Goal: Information Seeking & Learning: Find specific fact

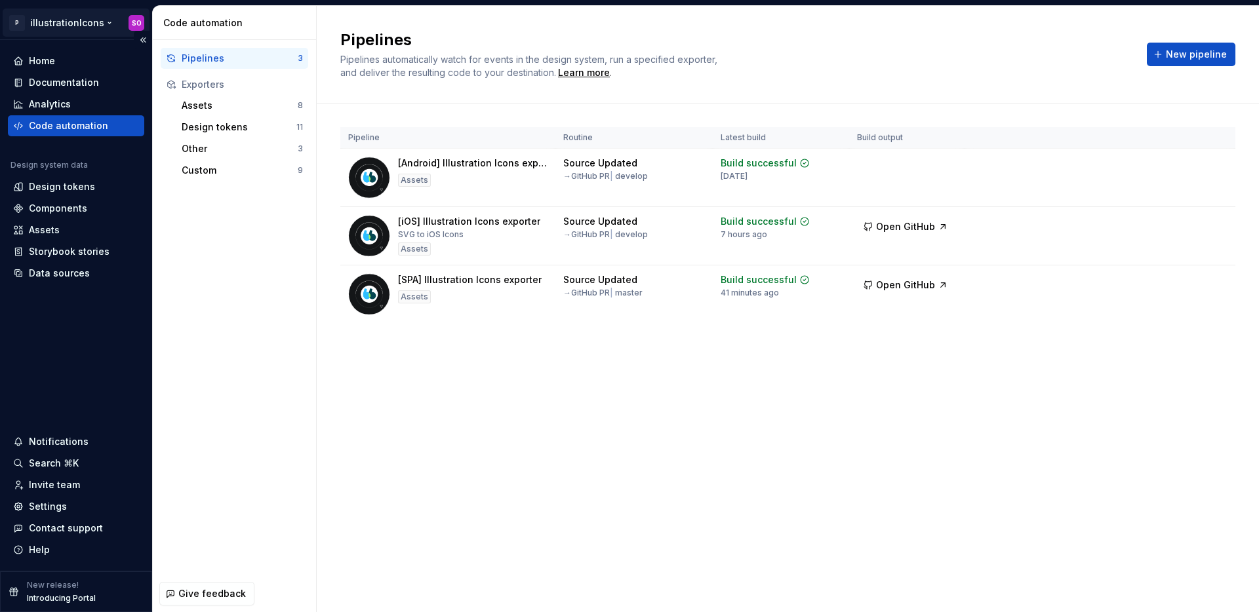
click at [87, 20] on html "P illustrationIcons SO Home Documentation Analytics Code automation Design syst…" at bounding box center [629, 306] width 1259 height 612
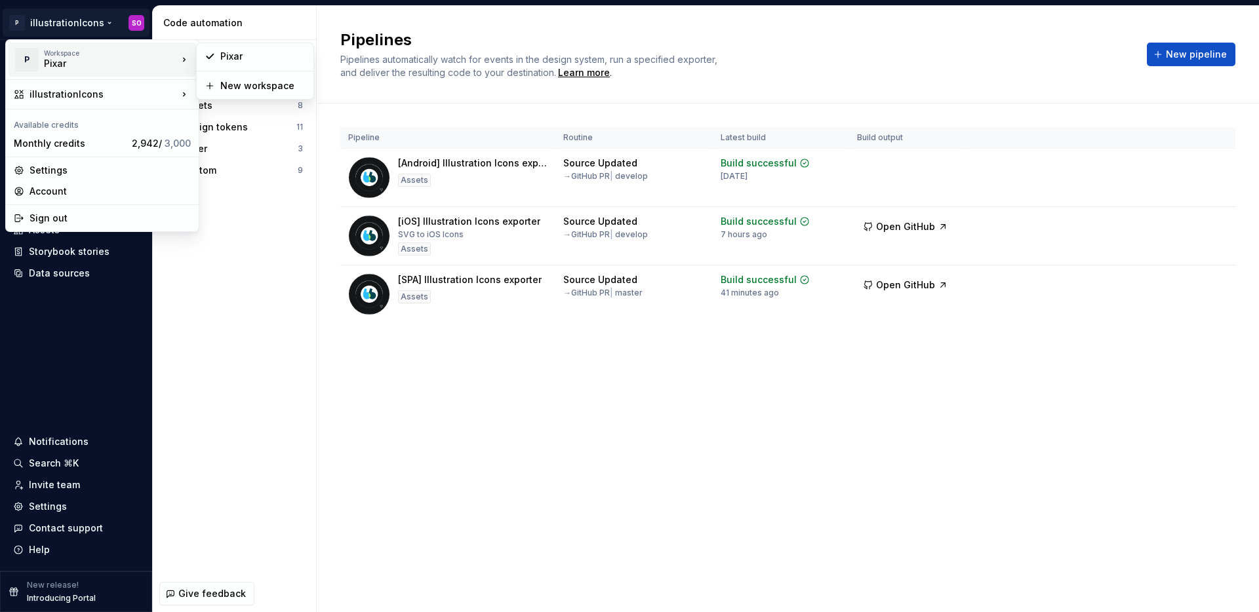
click at [95, 69] on div "Pixar" at bounding box center [99, 63] width 111 height 13
click at [260, 57] on div "Pixar" at bounding box center [262, 56] width 85 height 13
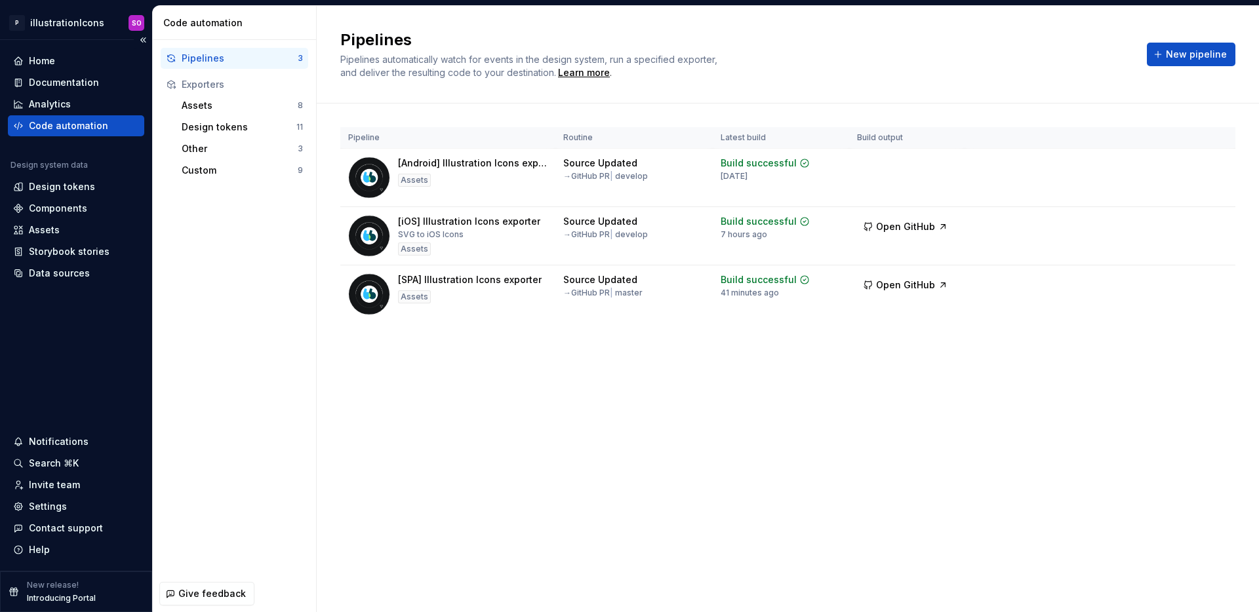
click at [70, 119] on div "Code automation" at bounding box center [68, 125] width 79 height 13
click at [62, 66] on div "Home" at bounding box center [76, 60] width 126 height 13
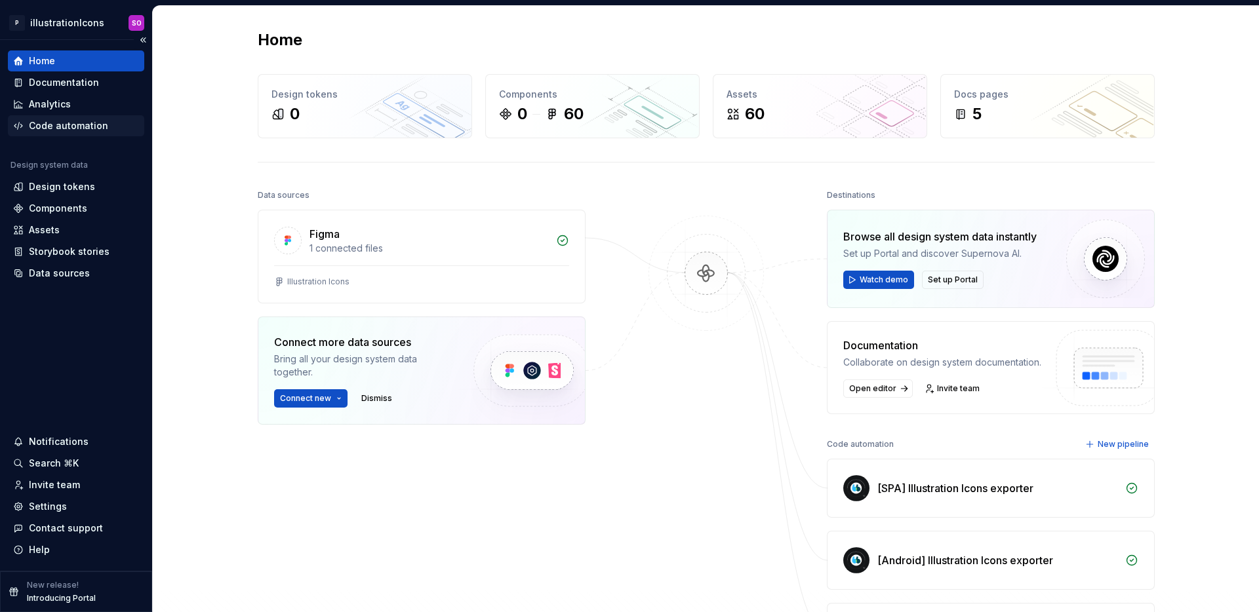
click at [66, 129] on div "Code automation" at bounding box center [68, 125] width 79 height 13
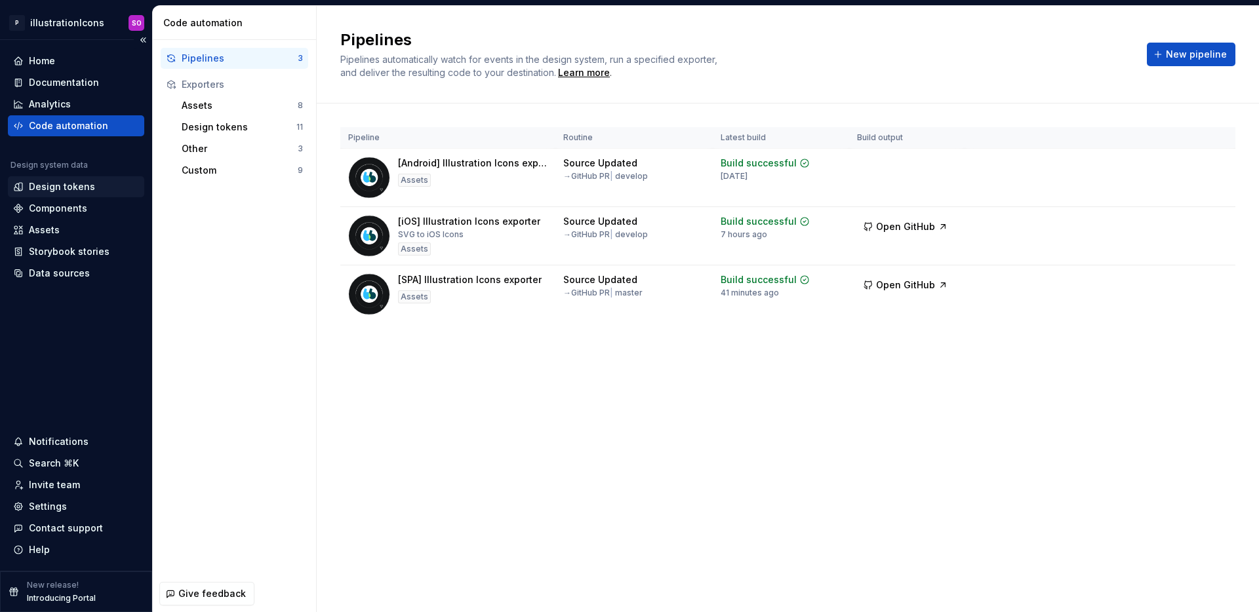
click at [67, 182] on div "Design tokens" at bounding box center [62, 186] width 66 height 13
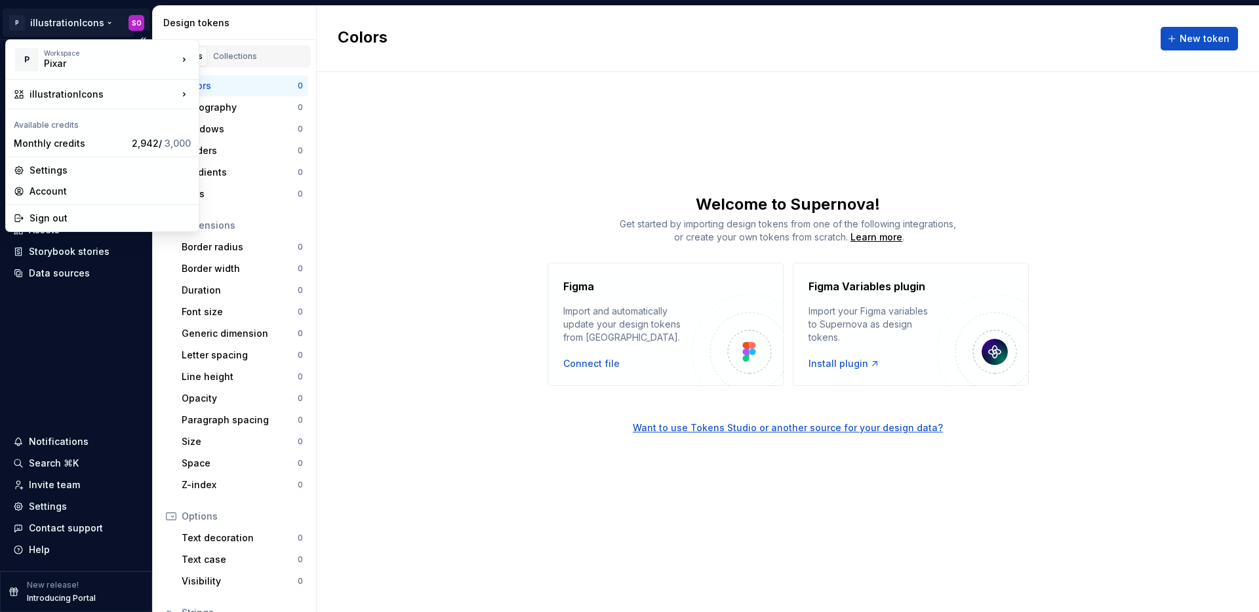
click at [86, 22] on html "P illustrationIcons SO Home Documentation Analytics Code automation Design syst…" at bounding box center [629, 306] width 1259 height 612
click at [89, 65] on div "Pixar" at bounding box center [99, 63] width 111 height 13
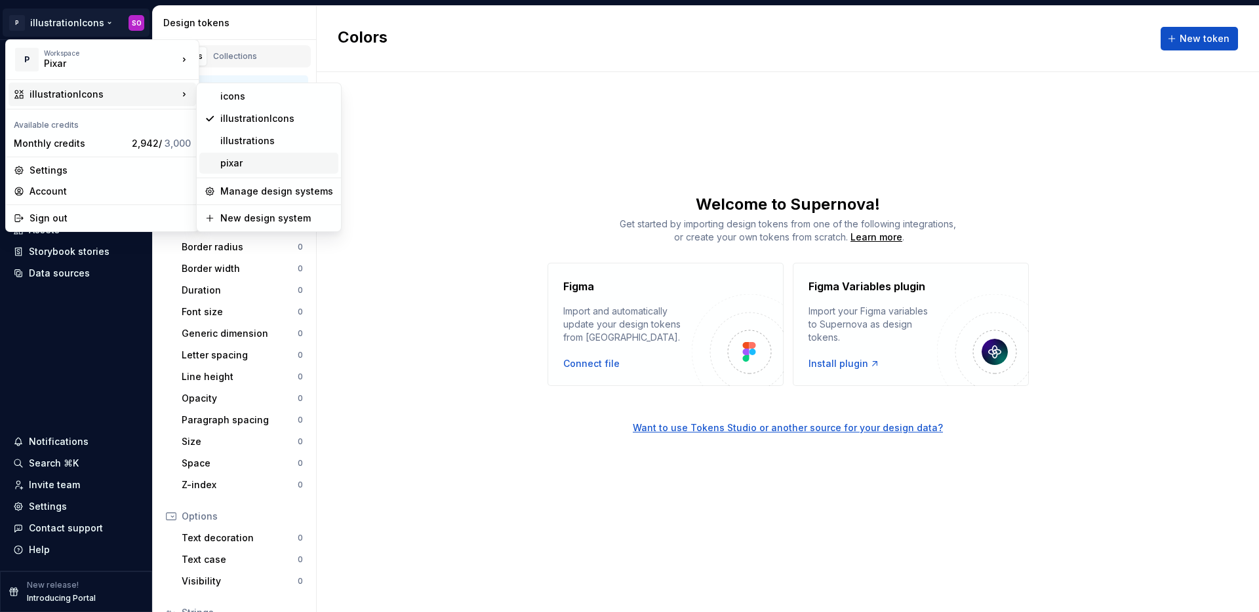
click at [252, 170] on div "pixar" at bounding box center [268, 163] width 139 height 21
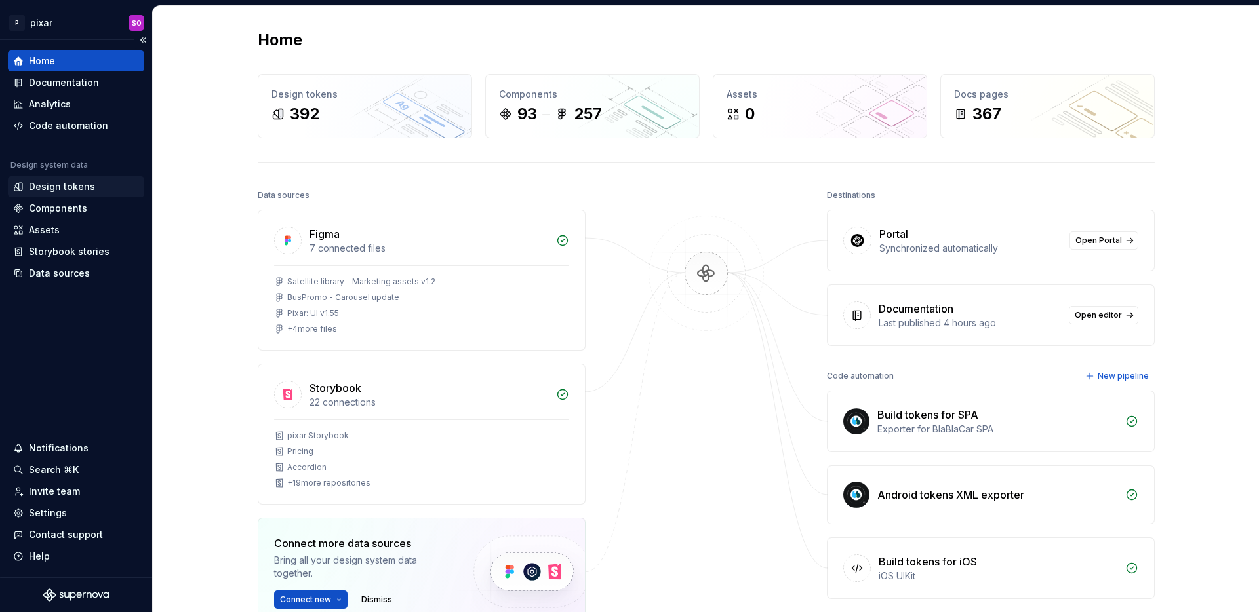
click at [63, 186] on div "Design tokens" at bounding box center [62, 186] width 66 height 13
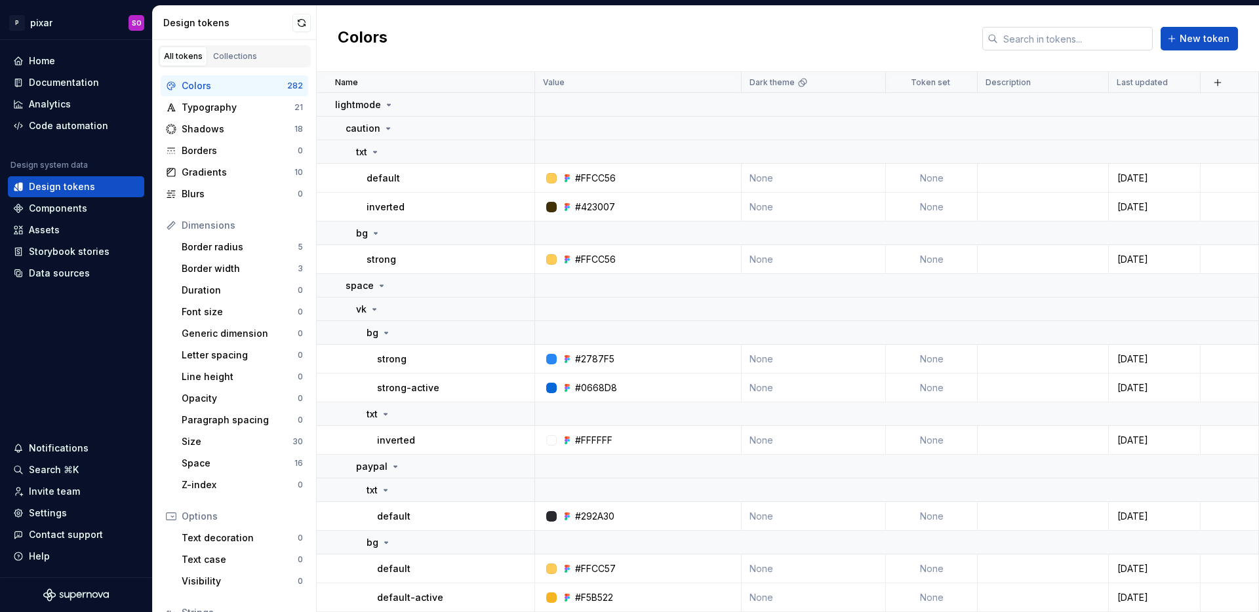
click at [1068, 36] on input "text" at bounding box center [1075, 39] width 155 height 24
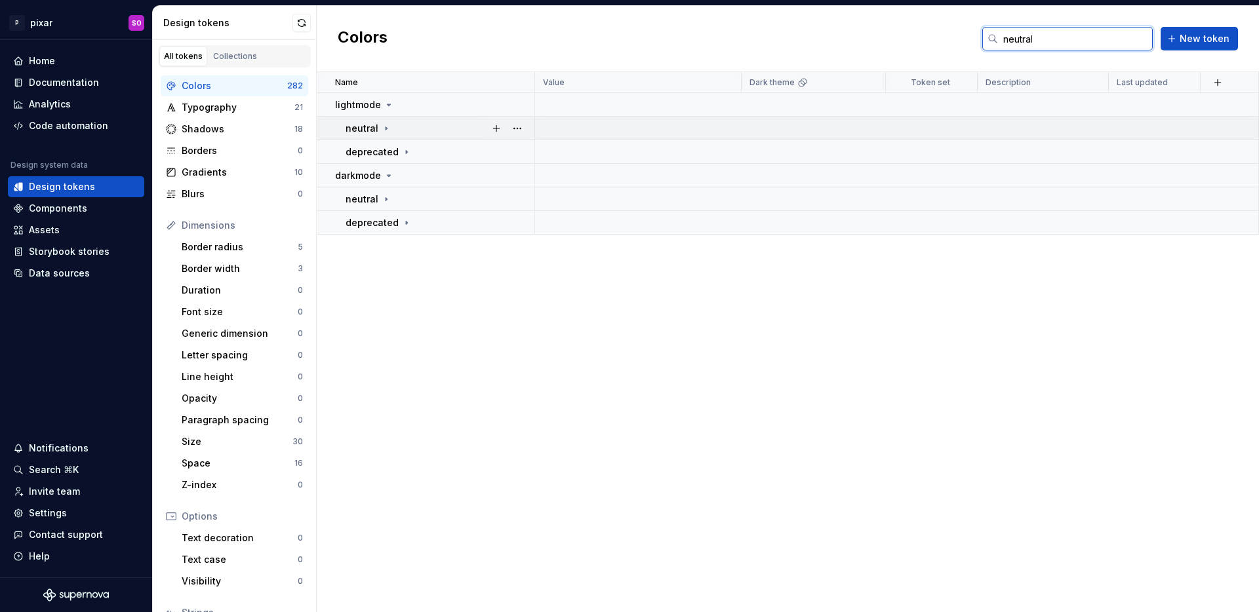
type input "neutral"
click at [386, 127] on icon at bounding box center [386, 128] width 1 height 3
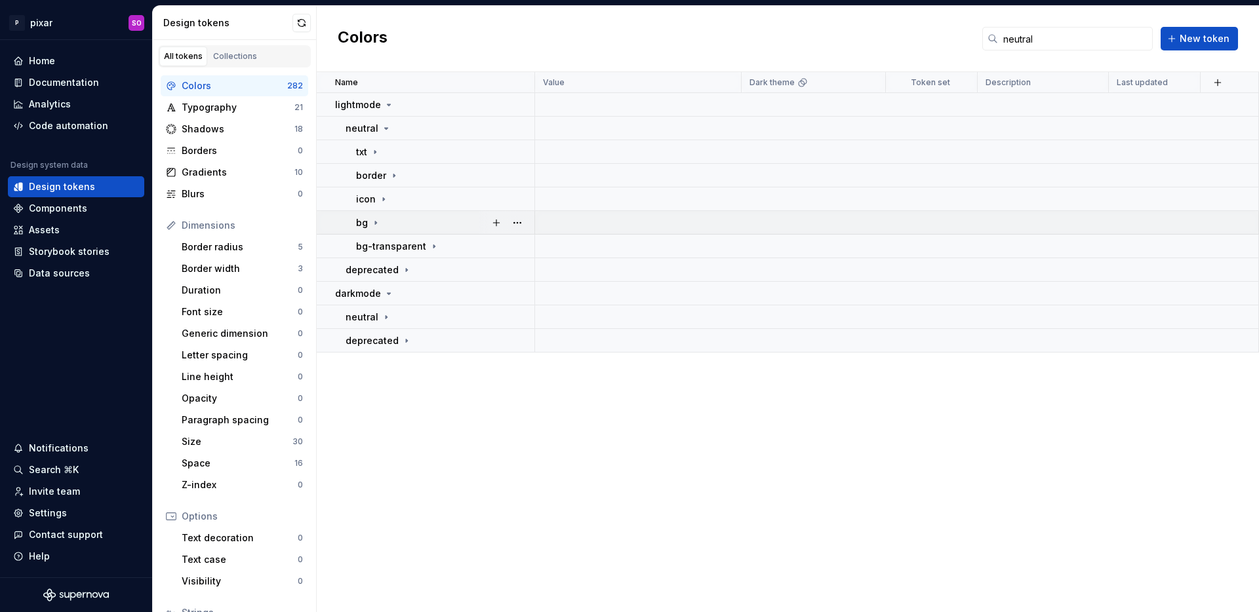
click at [377, 218] on icon at bounding box center [375, 223] width 10 height 10
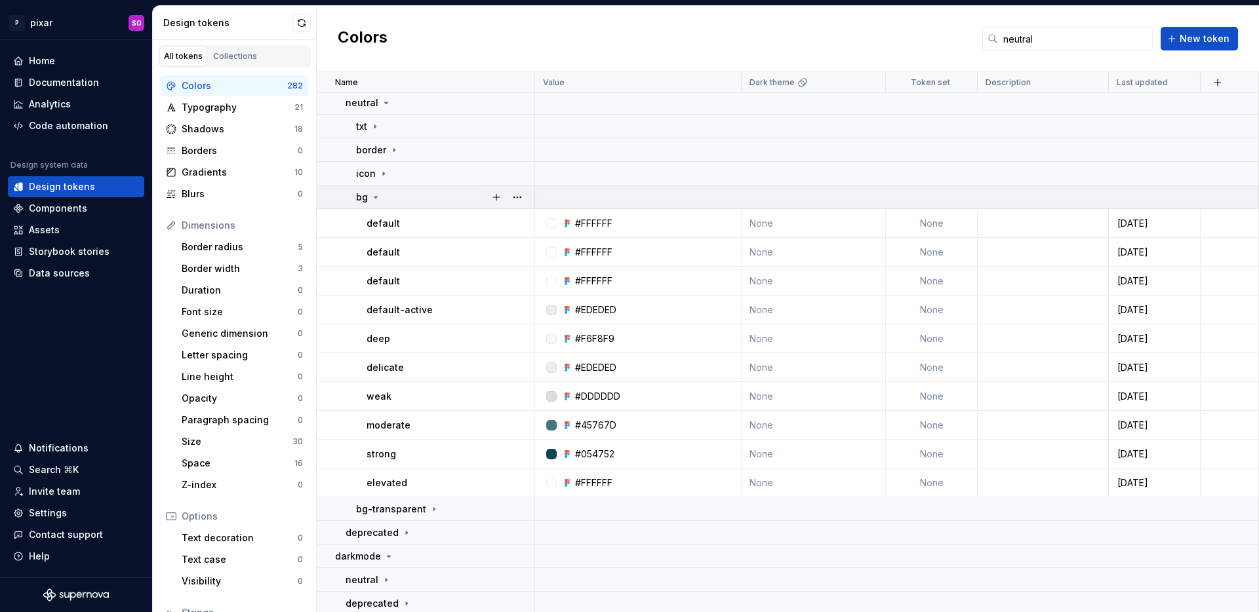
scroll to position [29, 0]
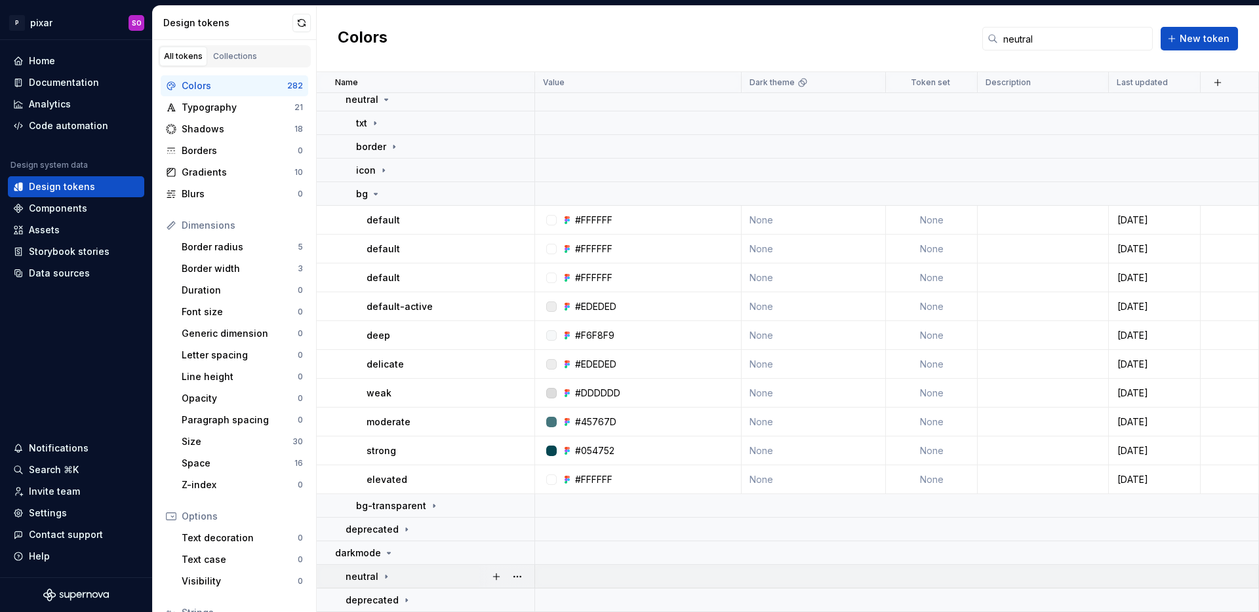
click at [386, 574] on icon at bounding box center [386, 577] width 10 height 10
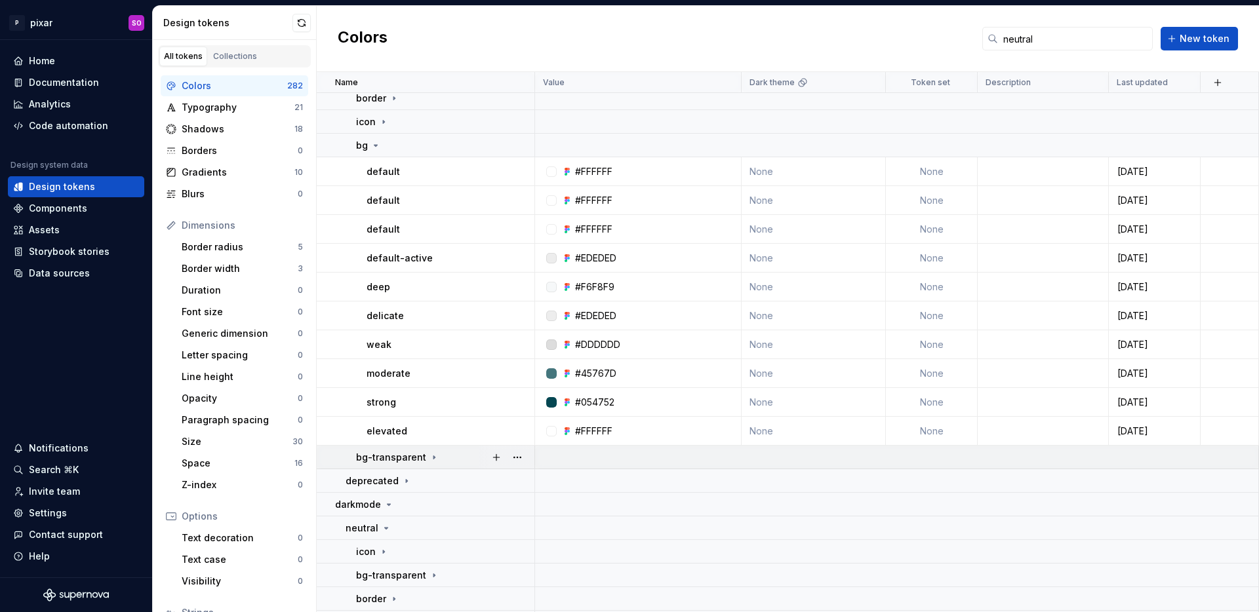
scroll to position [147, 0]
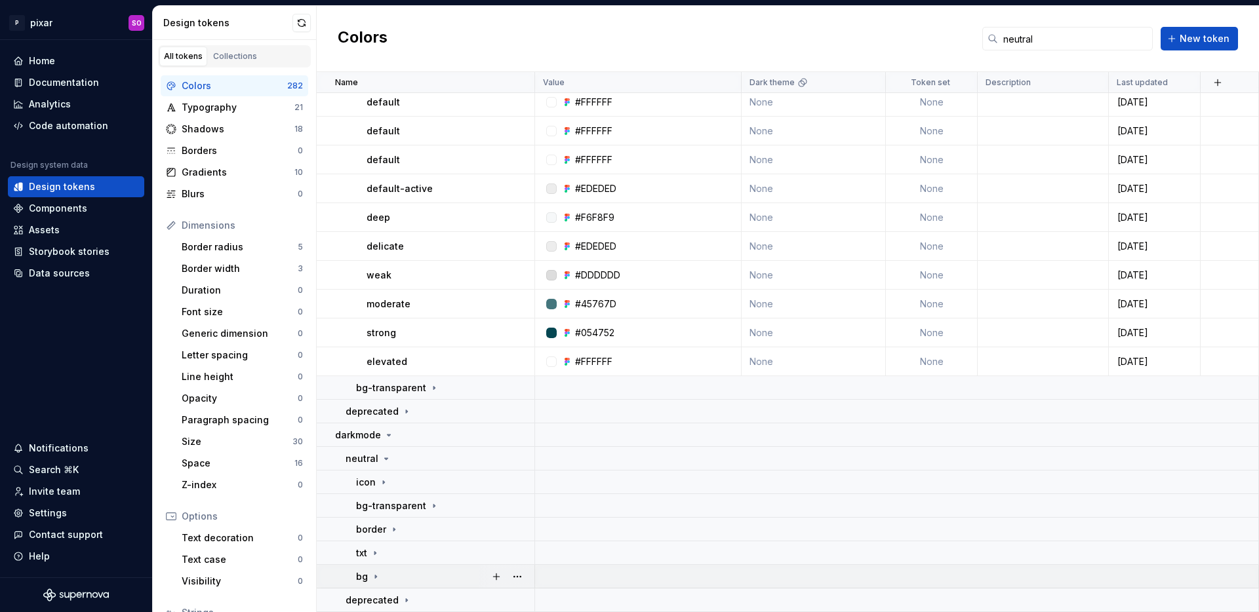
click at [375, 572] on icon at bounding box center [375, 577] width 10 height 10
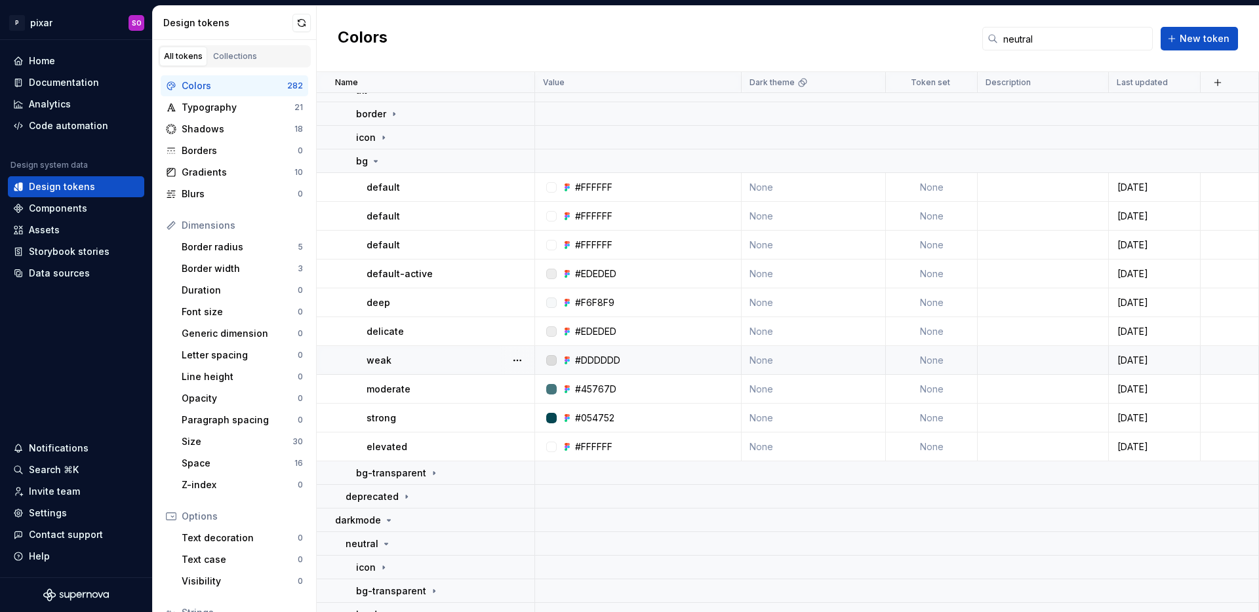
scroll to position [0, 0]
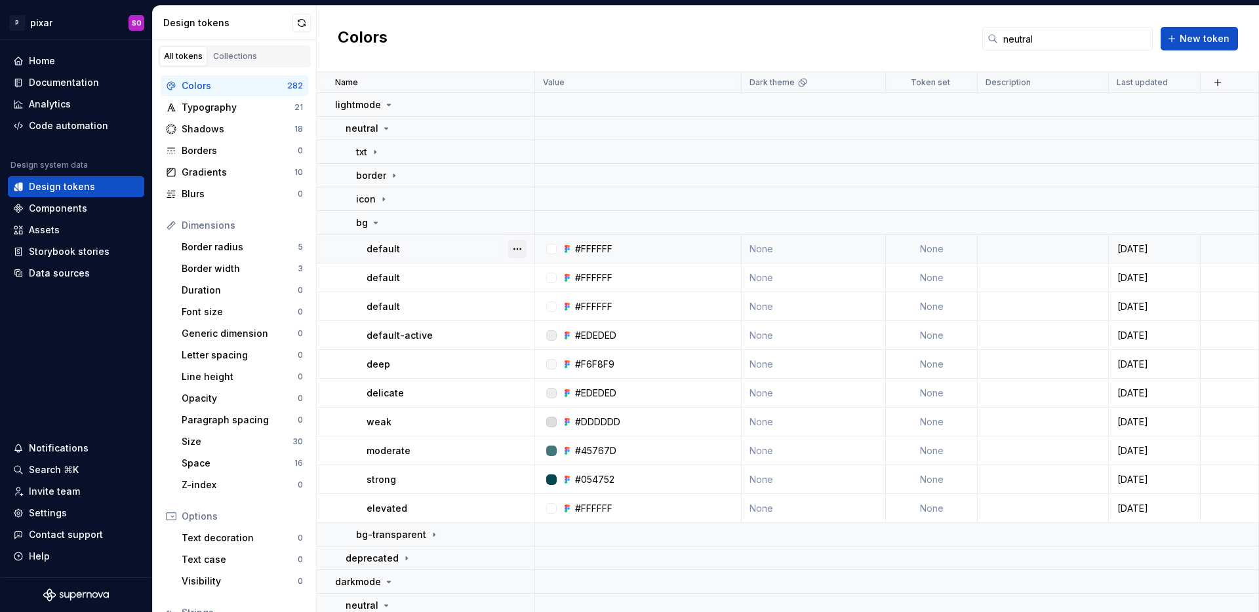
click at [515, 250] on button "button" at bounding box center [517, 249] width 18 height 18
click at [630, 64] on html "P pixar SO Home Documentation Analytics Code automation Design system data Desi…" at bounding box center [629, 306] width 1259 height 612
click at [516, 280] on button "button" at bounding box center [517, 278] width 18 height 18
click at [555, 9] on html "P pixar SO Home Documentation Analytics Code automation Design system data Desi…" at bounding box center [629, 306] width 1259 height 612
click at [518, 308] on button "button" at bounding box center [517, 307] width 18 height 18
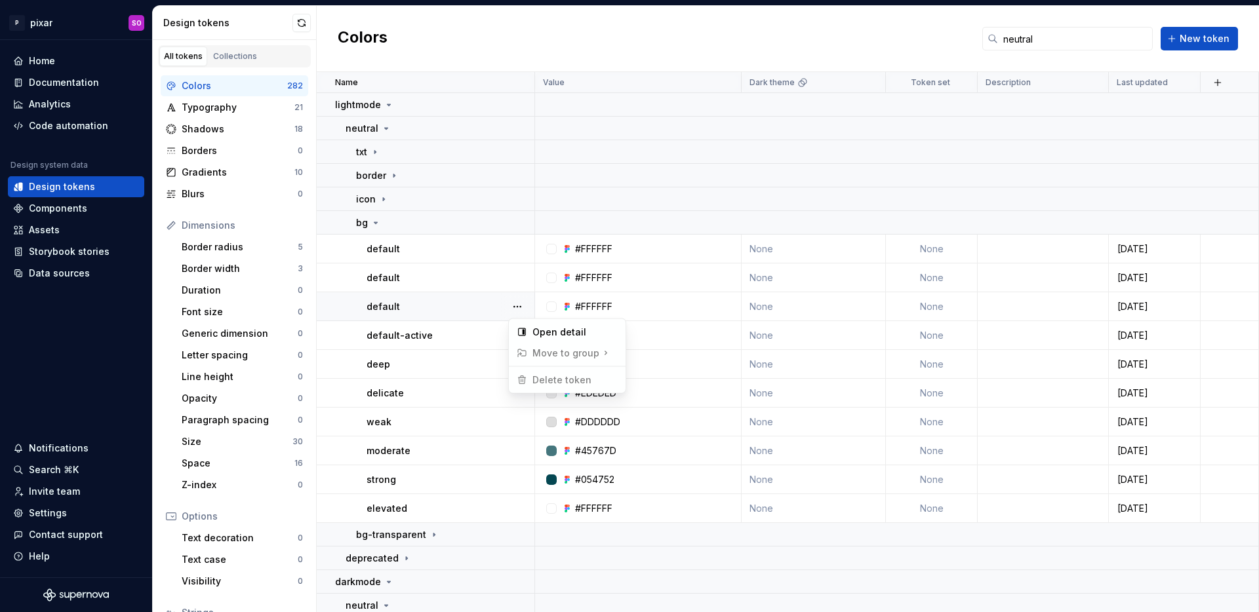
click at [587, 26] on html "P pixar SO Home Documentation Analytics Code automation Design system data Desi…" at bounding box center [629, 306] width 1259 height 612
